Goal: Connect with others: Connect with others

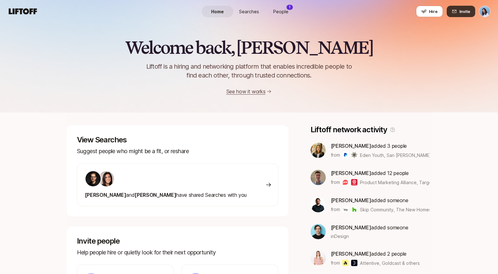
click at [456, 13] on icon at bounding box center [454, 11] width 5 height 5
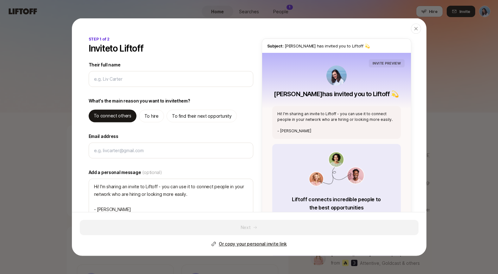
type textarea "x"
click at [264, 243] on p "Or copy your personal invite link" at bounding box center [253, 244] width 68 height 8
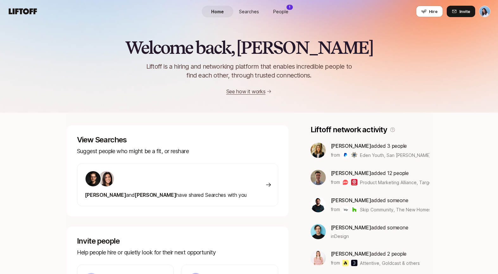
click at [288, 11] on link "People 1" at bounding box center [281, 12] width 32 height 12
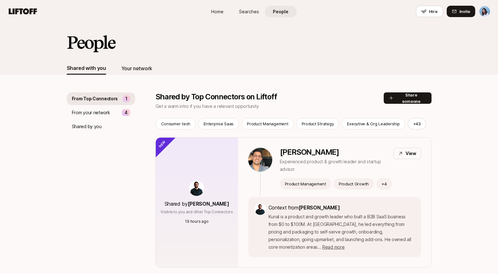
click at [133, 71] on div "Your network" at bounding box center [136, 68] width 31 height 8
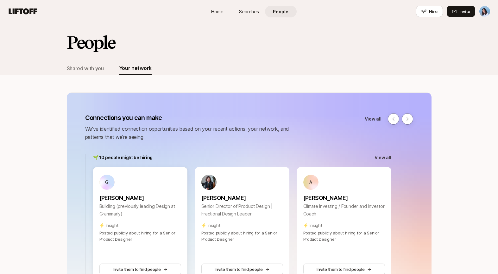
scroll to position [104, 0]
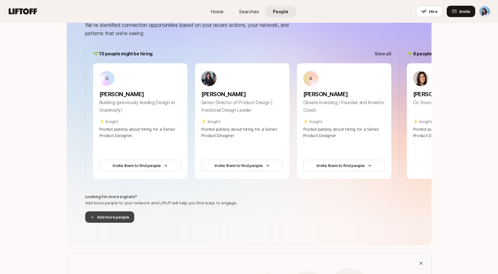
click at [111, 219] on button "Add more people" at bounding box center [109, 216] width 49 height 11
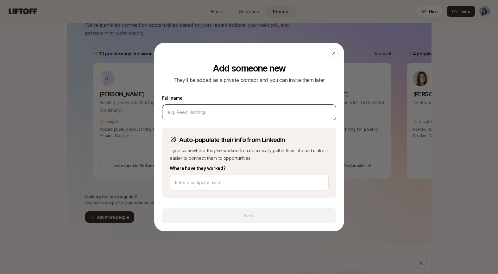
click at [187, 114] on input at bounding box center [248, 113] width 163 height 8
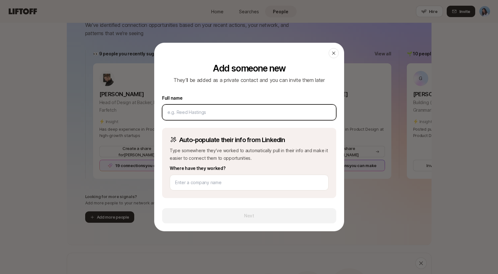
click at [191, 113] on input at bounding box center [248, 113] width 163 height 8
type input "[PERSON_NAME]"
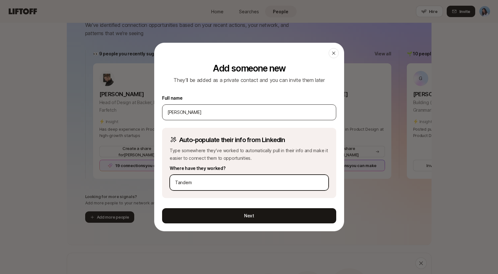
type input "Tandem"
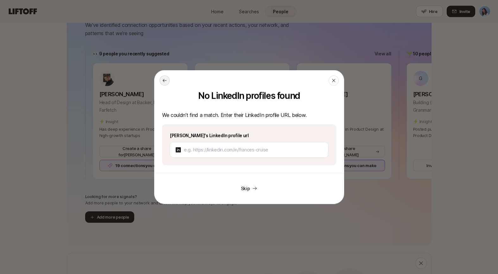
click at [165, 80] on icon at bounding box center [164, 80] width 5 height 5
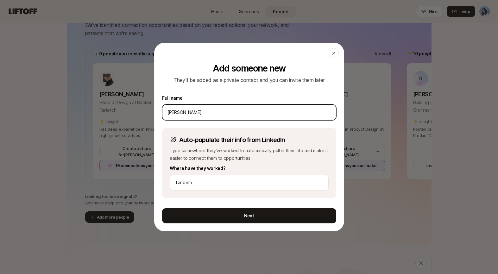
click at [189, 112] on input "[PERSON_NAME]" at bounding box center [248, 113] width 163 height 8
type input "[PERSON_NAME]"
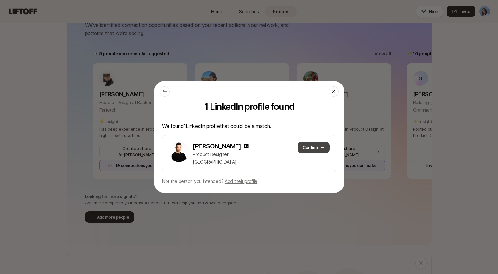
click at [309, 148] on button "Confirm" at bounding box center [313, 147] width 32 height 11
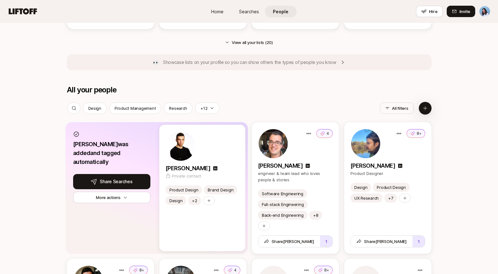
scroll to position [722, 0]
